Goal: Information Seeking & Learning: Learn about a topic

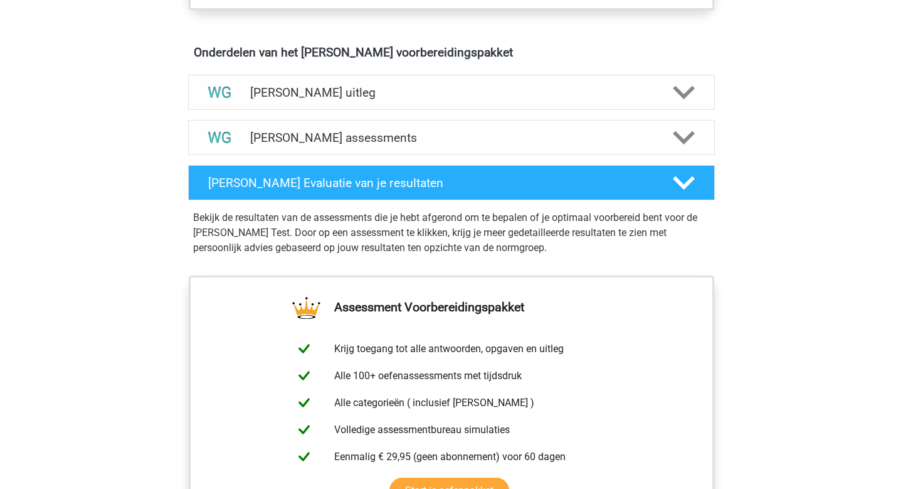
scroll to position [722, 0]
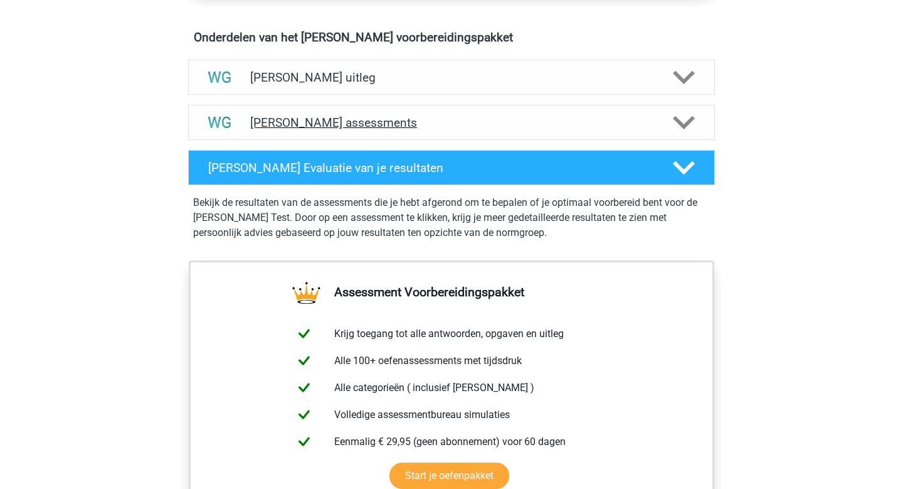
click at [691, 116] on icon at bounding box center [684, 123] width 22 height 22
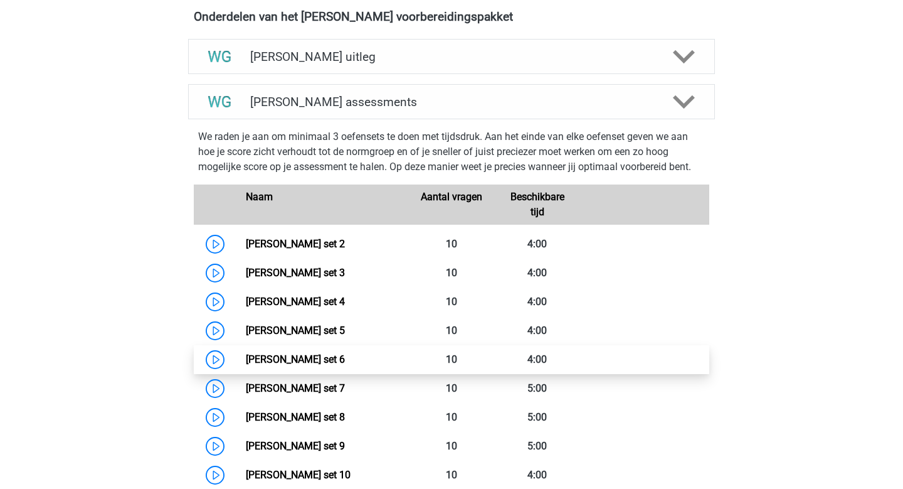
scroll to position [740, 0]
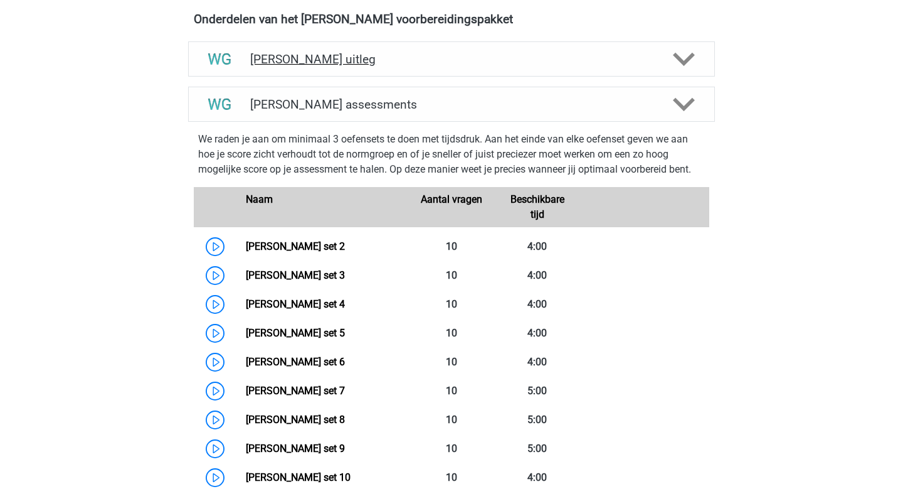
click at [541, 59] on h4 "[PERSON_NAME] uitleg" at bounding box center [451, 59] width 403 height 14
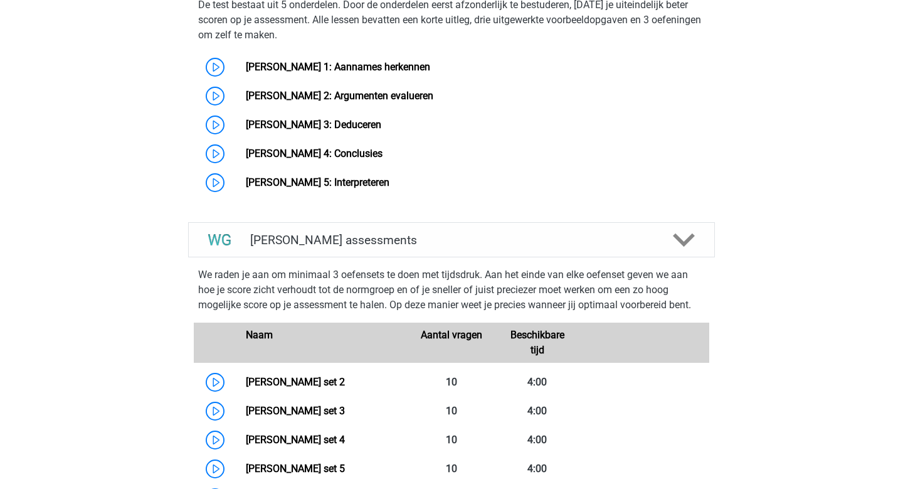
scroll to position [1067, 0]
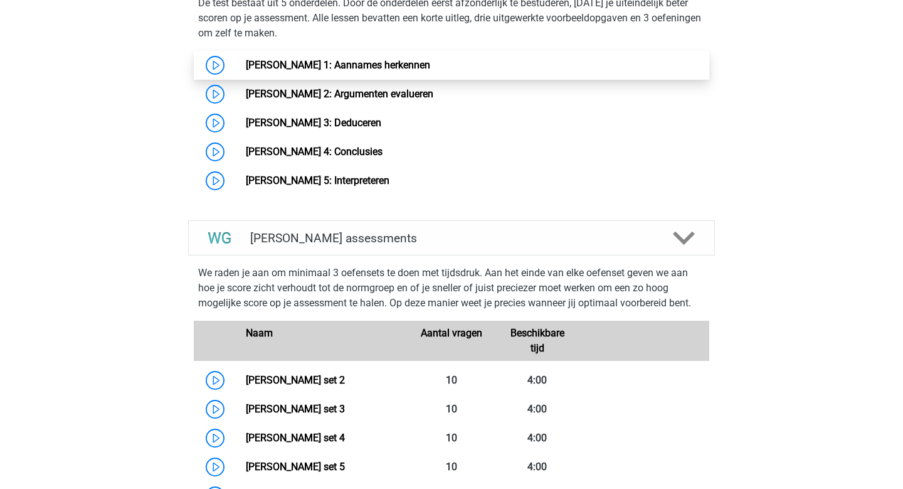
click at [246, 65] on link "[PERSON_NAME] 1: Aannames herkennen" at bounding box center [338, 65] width 184 height 12
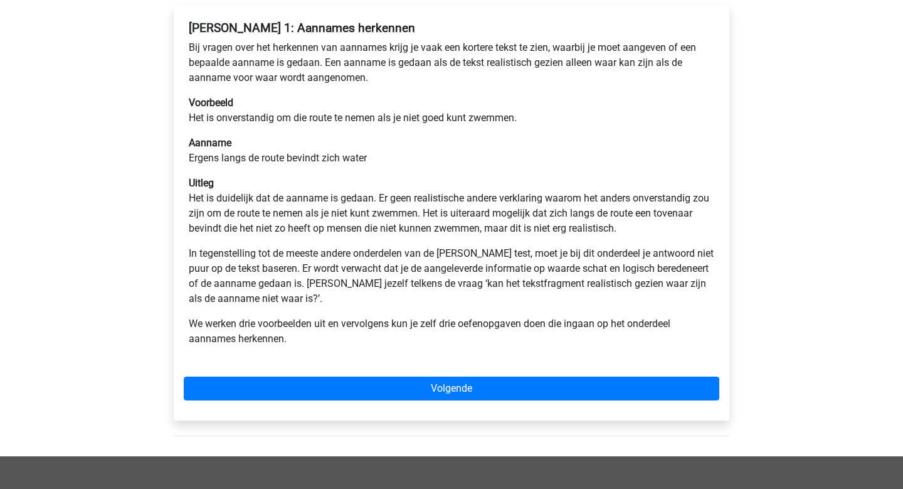
scroll to position [211, 0]
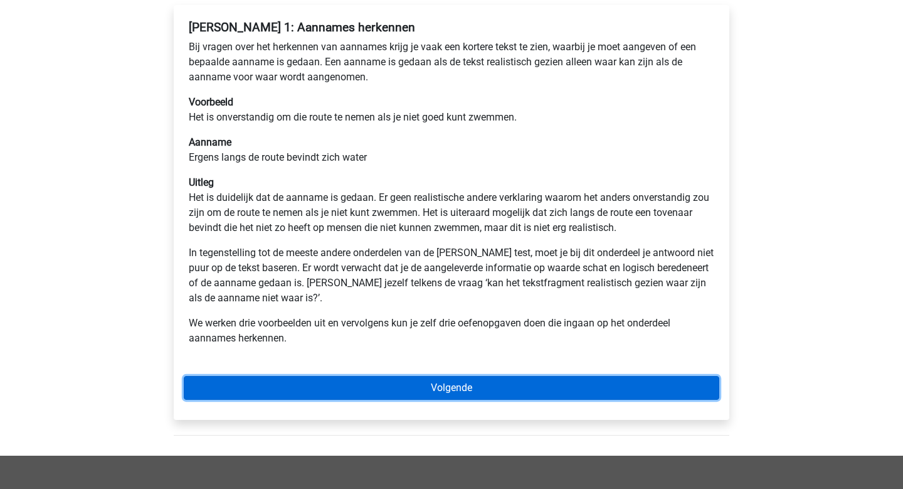
click at [440, 386] on link "Volgende" at bounding box center [452, 388] width 536 height 24
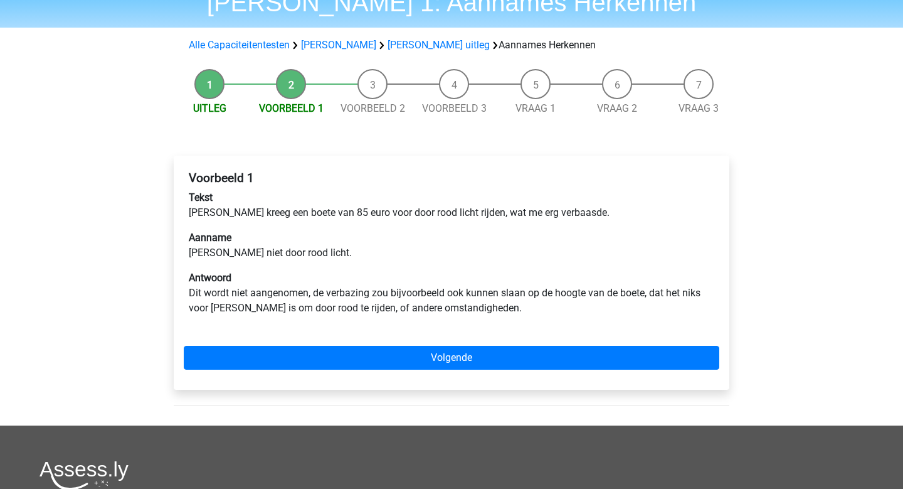
scroll to position [60, 0]
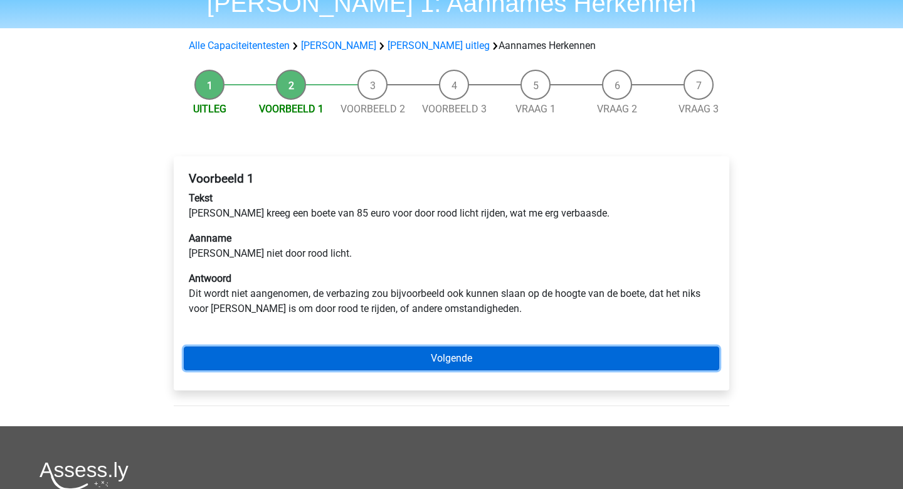
click at [353, 366] on link "Volgende" at bounding box center [452, 358] width 536 height 24
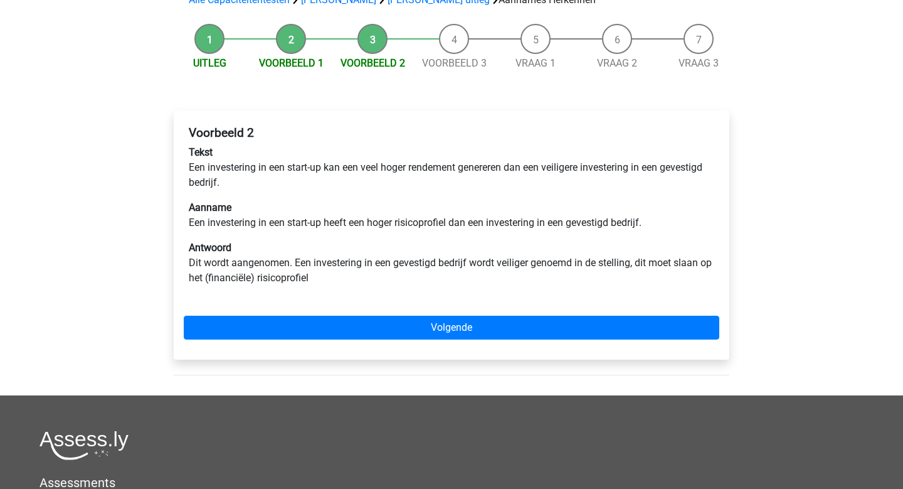
scroll to position [102, 0]
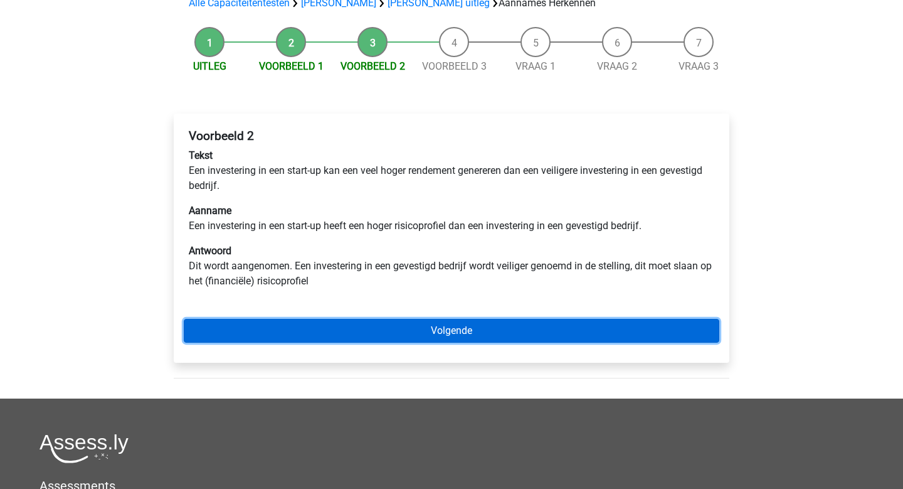
click at [395, 328] on link "Volgende" at bounding box center [452, 331] width 536 height 24
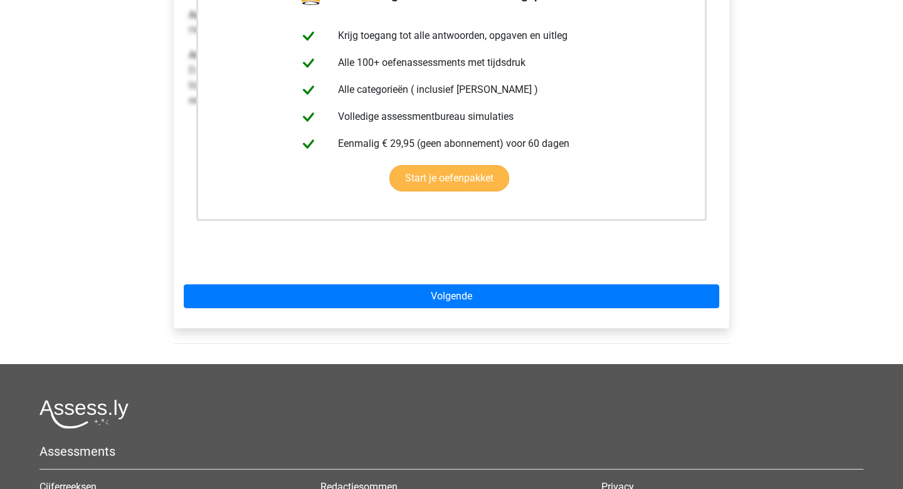
scroll to position [282, 0]
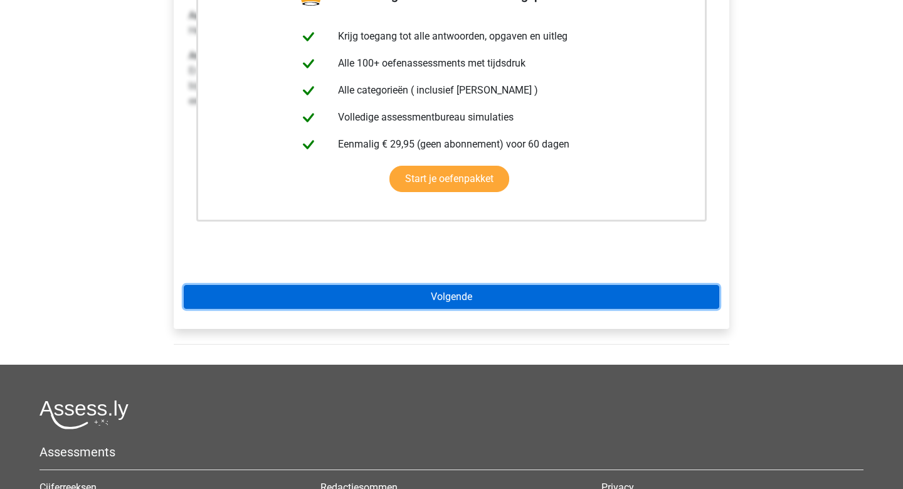
click at [414, 297] on link "Volgende" at bounding box center [452, 297] width 536 height 24
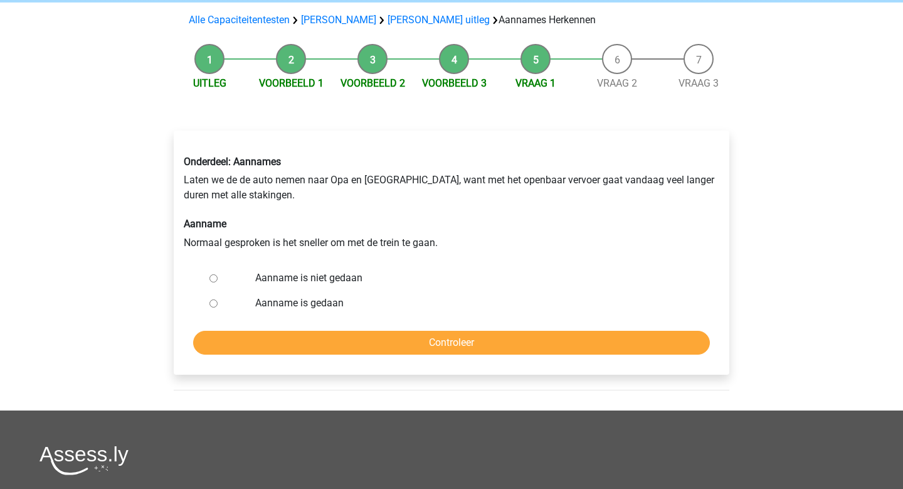
scroll to position [86, 0]
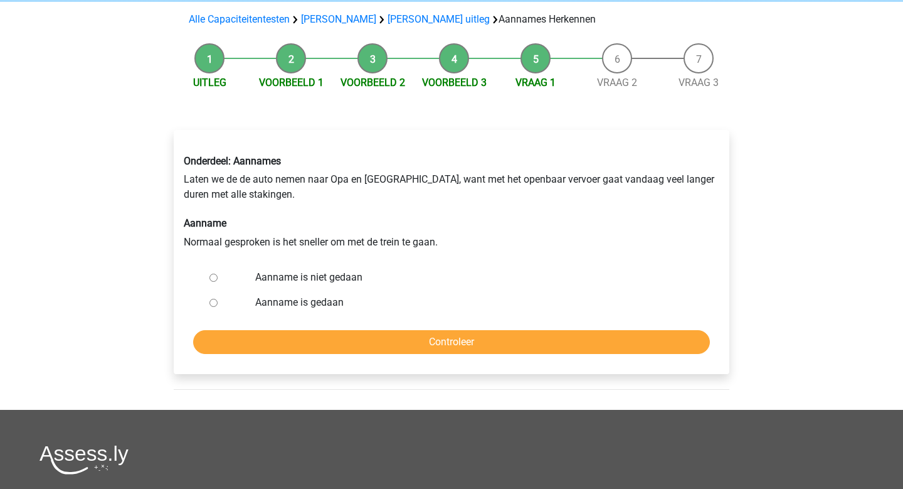
click at [215, 278] on input "Aanname is niet gedaan" at bounding box center [214, 278] width 8 height 8
radio input "true"
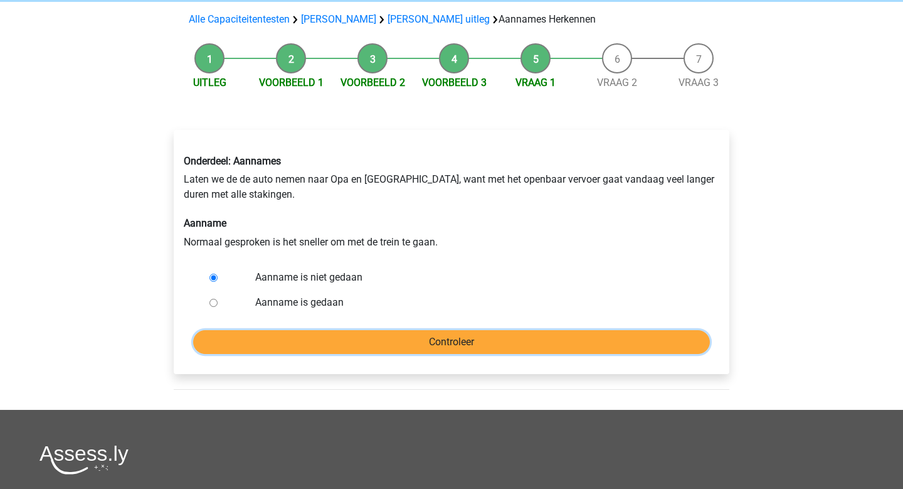
click at [333, 350] on input "Controleer" at bounding box center [451, 342] width 517 height 24
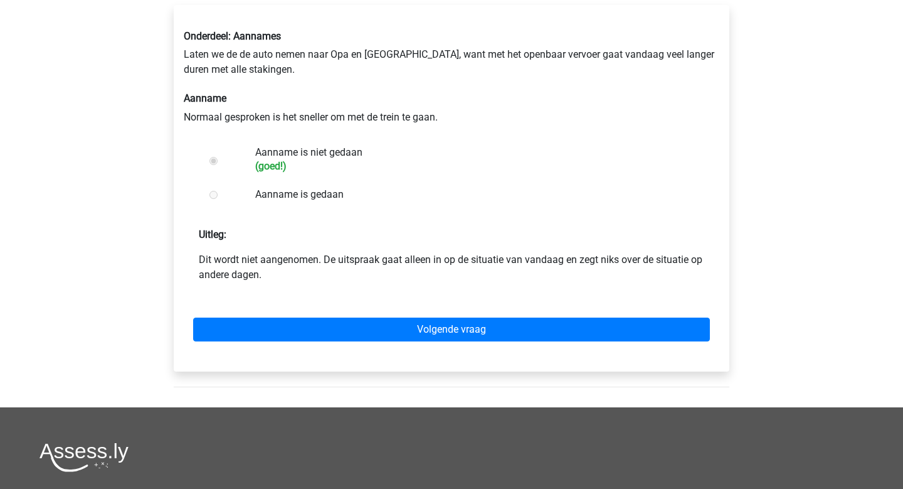
scroll to position [189, 0]
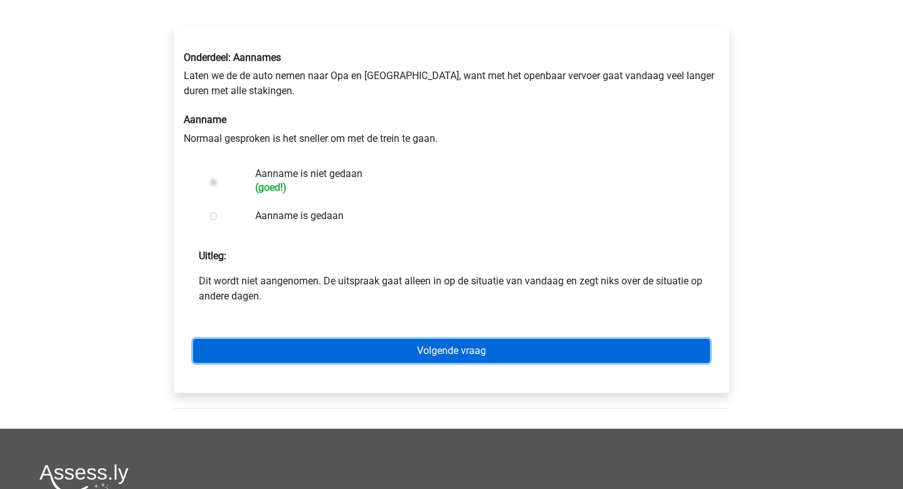
click at [361, 353] on link "Volgende vraag" at bounding box center [451, 351] width 517 height 24
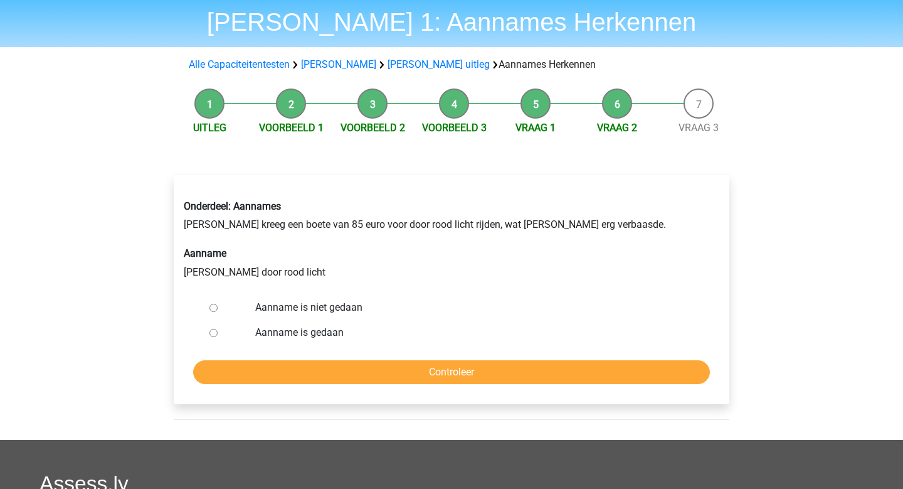
scroll to position [51, 0]
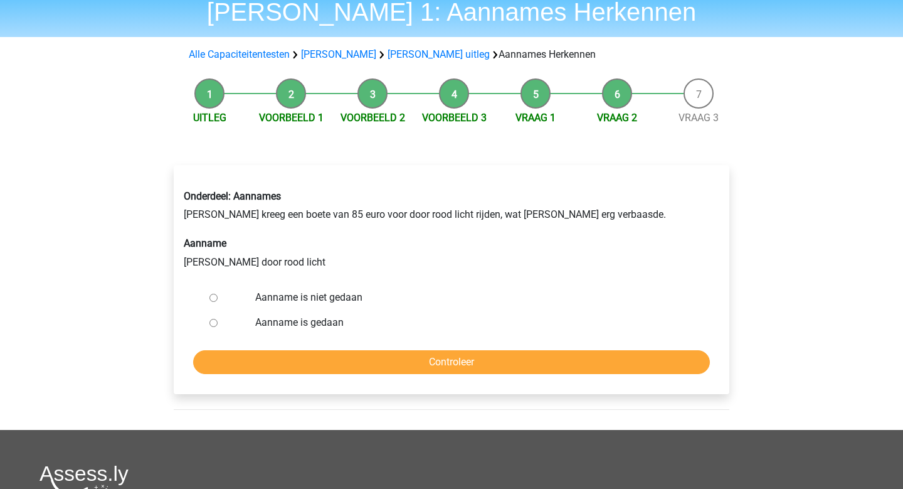
click at [215, 301] on input "Aanname is niet gedaan" at bounding box center [214, 298] width 8 height 8
radio input "true"
click at [286, 351] on input "Controleer" at bounding box center [451, 362] width 517 height 24
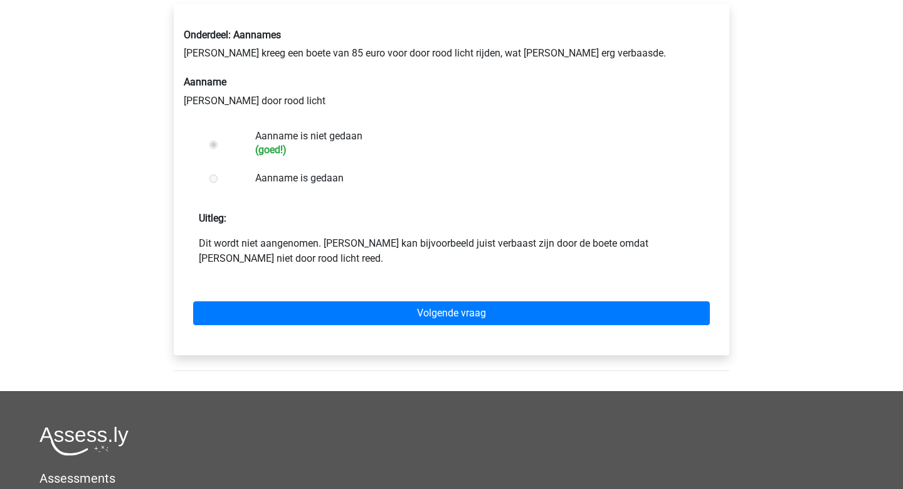
scroll to position [214, 0]
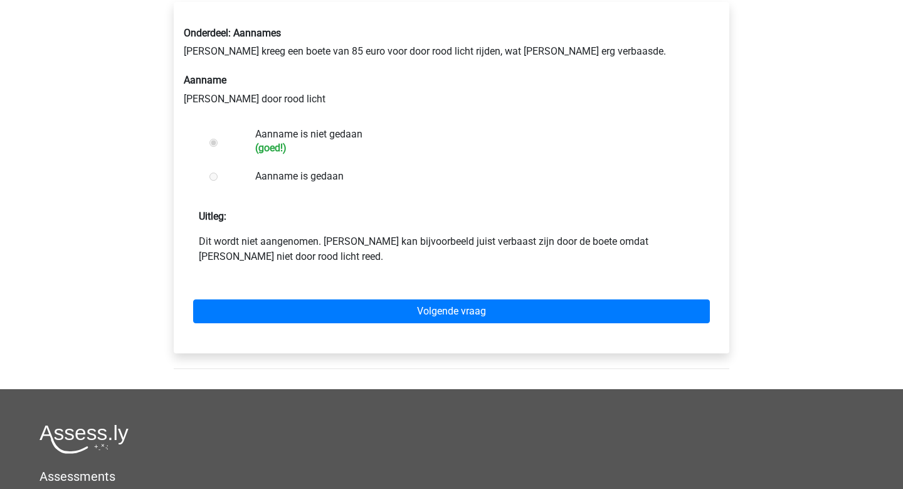
click at [322, 328] on div "Volgende vraag" at bounding box center [452, 308] width 536 height 69
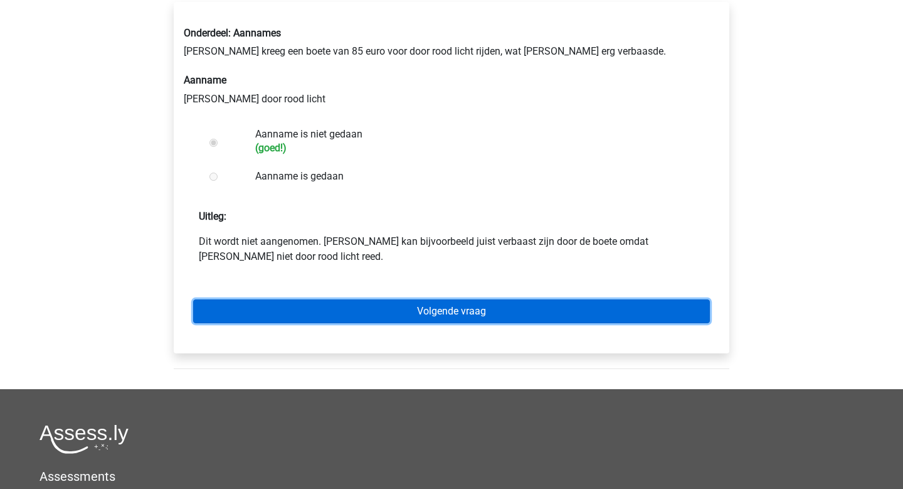
click at [326, 311] on link "Volgende vraag" at bounding box center [451, 311] width 517 height 24
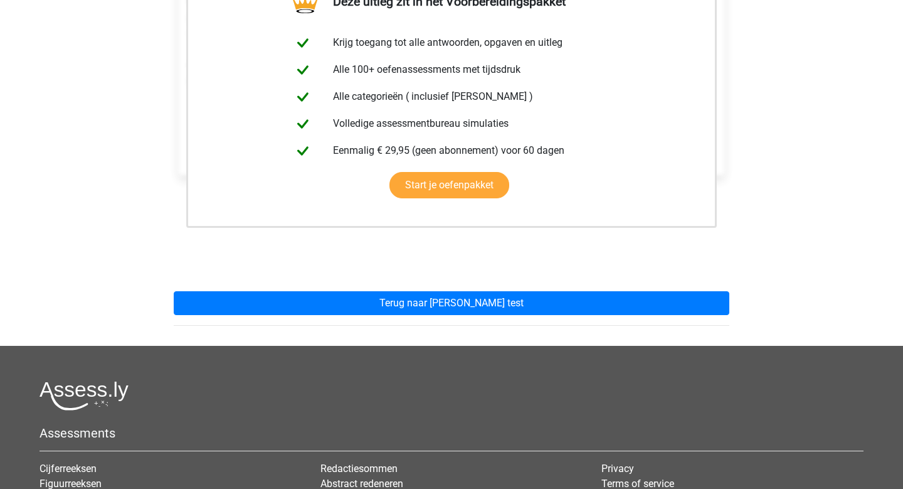
scroll to position [253, 0]
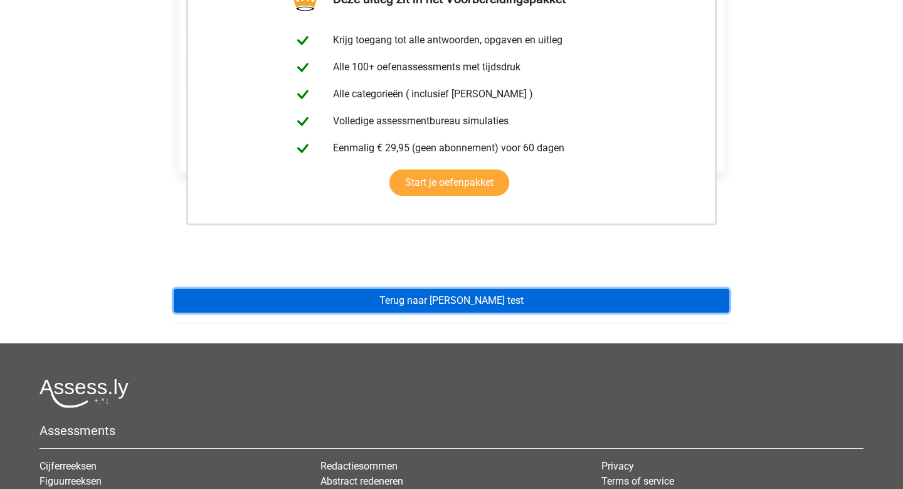
click at [358, 304] on link "Terug naar watson glaser test" at bounding box center [452, 301] width 556 height 24
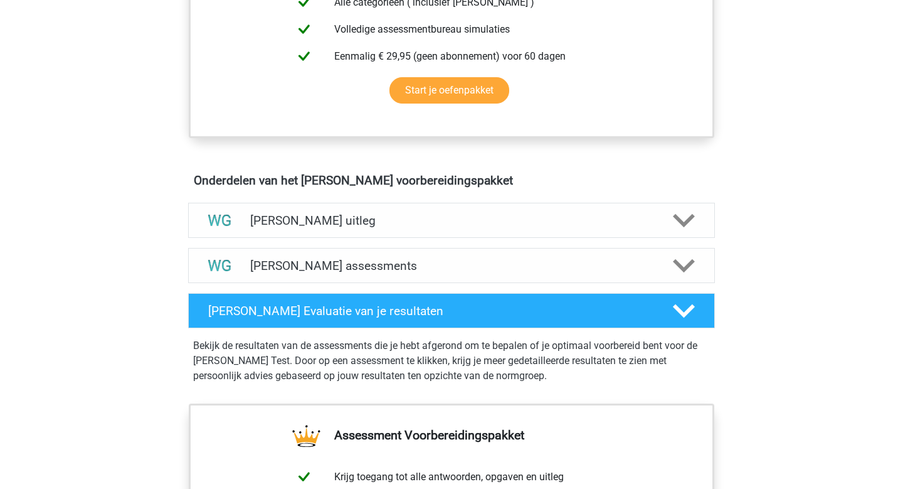
scroll to position [580, 0]
click at [421, 216] on h4 "[PERSON_NAME] uitleg" at bounding box center [451, 220] width 403 height 14
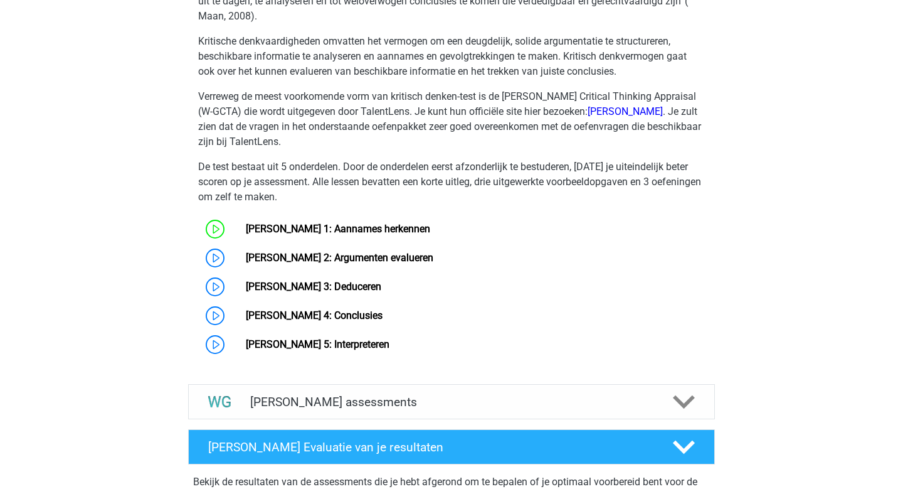
scroll to position [924, 0]
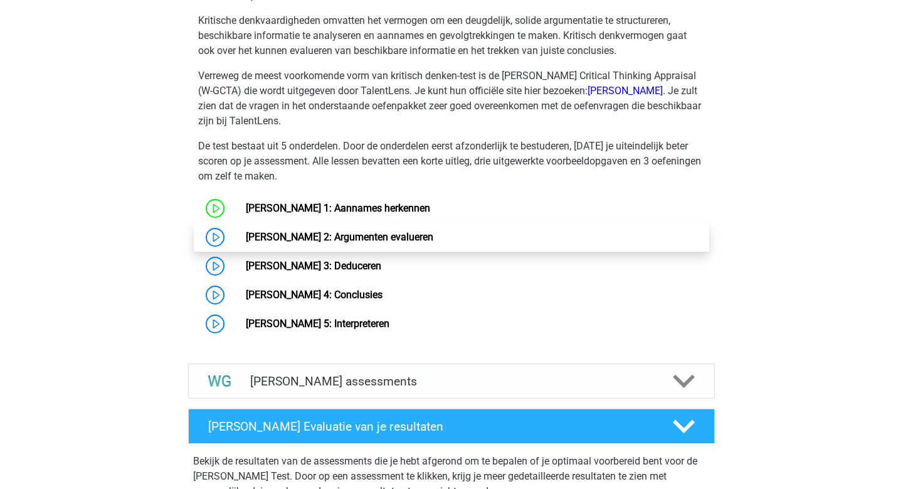
click at [246, 235] on link "[PERSON_NAME] 2: Argumenten evalueren" at bounding box center [340, 237] width 188 height 12
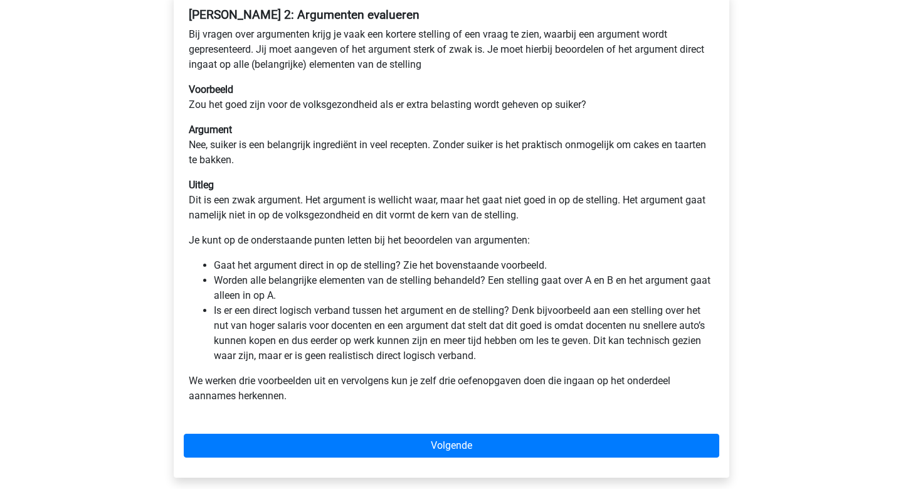
scroll to position [225, 0]
